Goal: Task Accomplishment & Management: Manage account settings

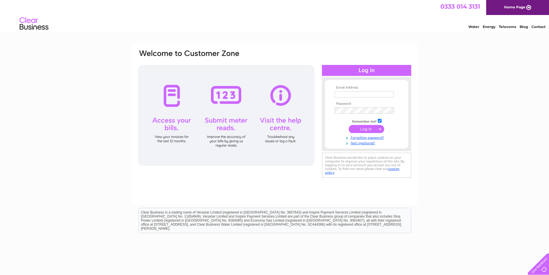
type input "bedmakeruk@googlemail.com"
click at [367, 130] on input "submit" at bounding box center [366, 129] width 35 height 8
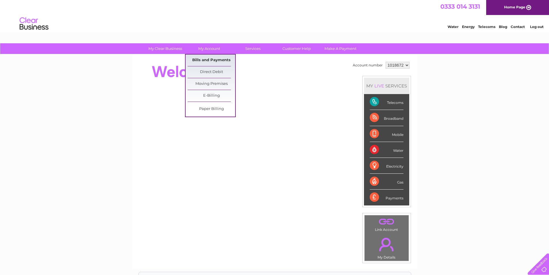
click at [218, 58] on link "Bills and Payments" at bounding box center [212, 60] width 48 height 12
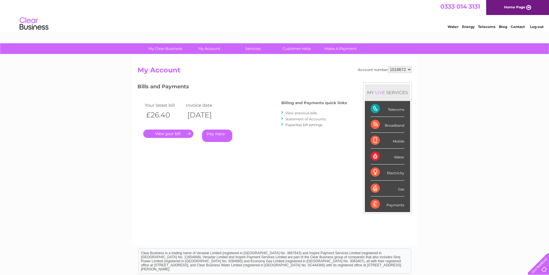
click at [295, 113] on link "View previous bills" at bounding box center [301, 113] width 32 height 4
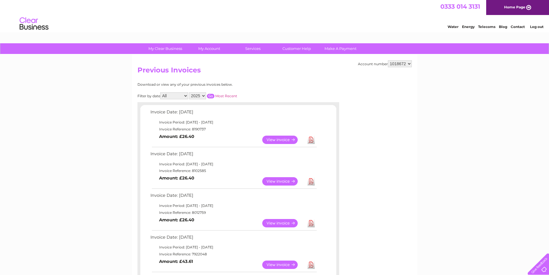
click at [311, 141] on link "Download" at bounding box center [311, 139] width 7 height 8
